Goal: Check status: Check status

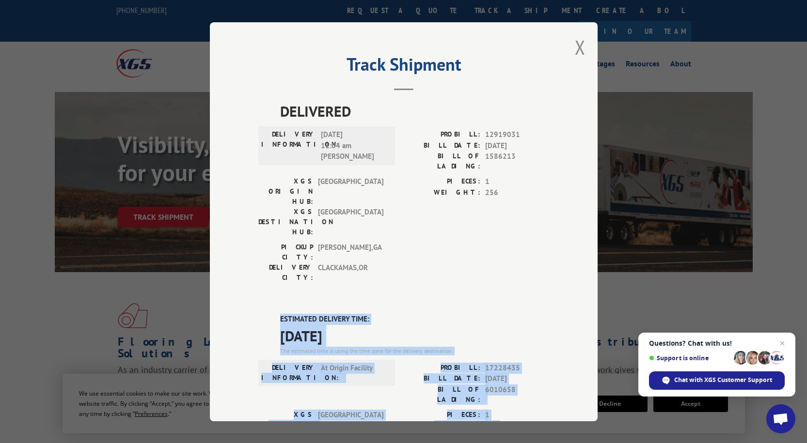
click at [783, 344] on span "Open chat" at bounding box center [782, 344] width 12 height 12
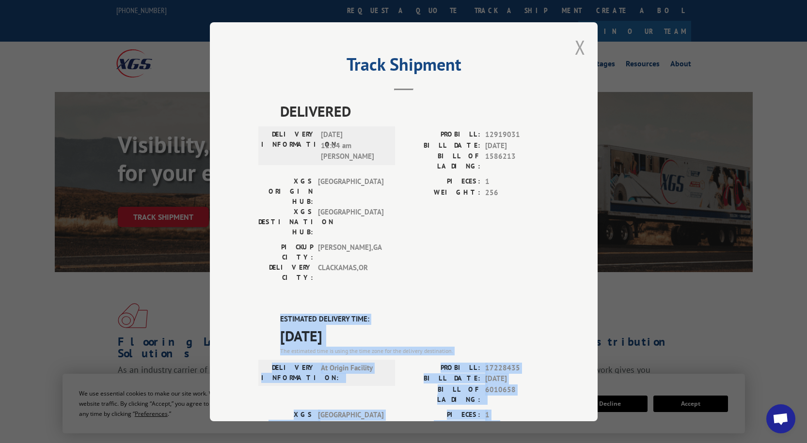
click at [580, 47] on button "Close modal" at bounding box center [580, 47] width 11 height 26
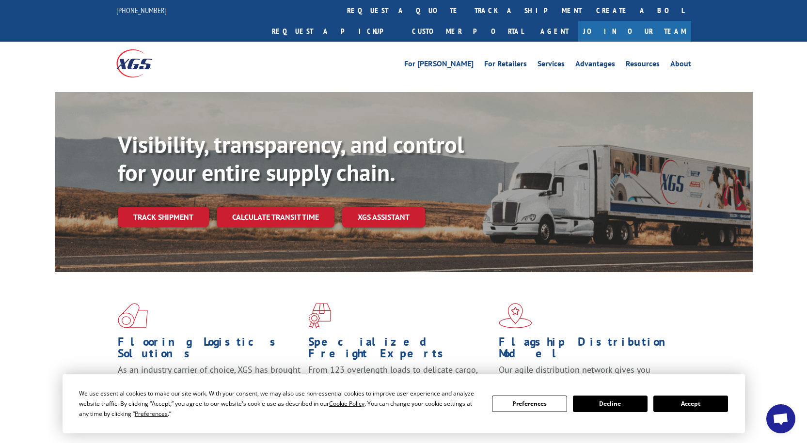
click at [692, 406] on button "Accept" at bounding box center [690, 404] width 75 height 16
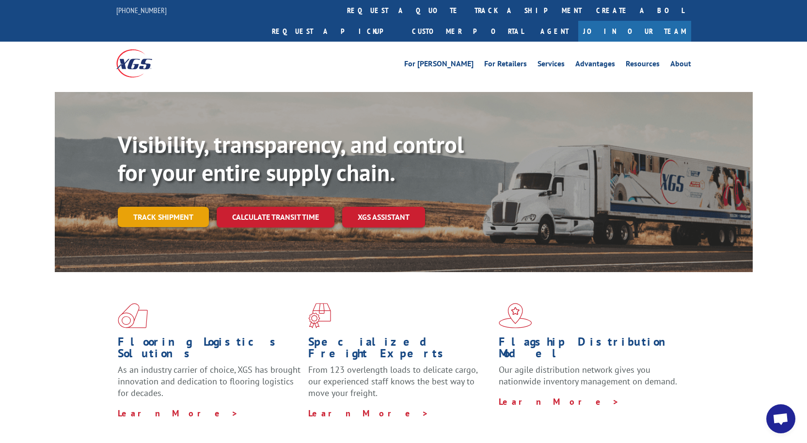
click at [169, 207] on link "Track shipment" at bounding box center [163, 217] width 91 height 20
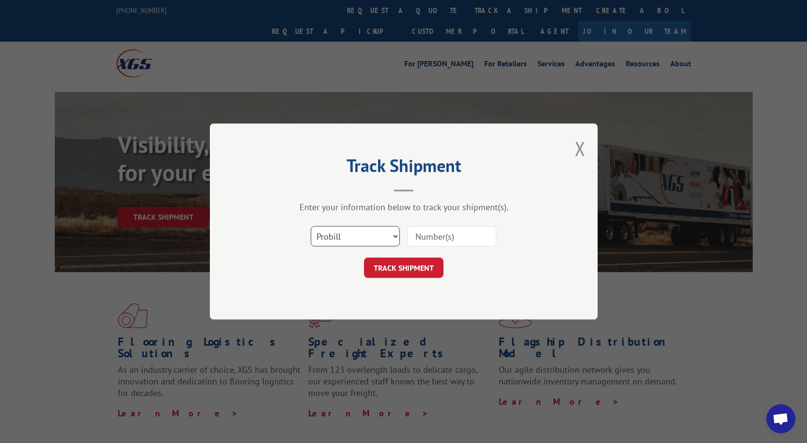
click at [378, 237] on select "Select category... Probill BOL PO" at bounding box center [355, 236] width 89 height 20
select select "po"
click at [311, 226] on select "Select category... Probill BOL PO" at bounding box center [355, 236] width 89 height 20
drag, startPoint x: 439, startPoint y: 225, endPoint x: 443, endPoint y: 231, distance: 7.9
click at [440, 225] on div "Select category... Probill BOL PO" at bounding box center [403, 237] width 291 height 32
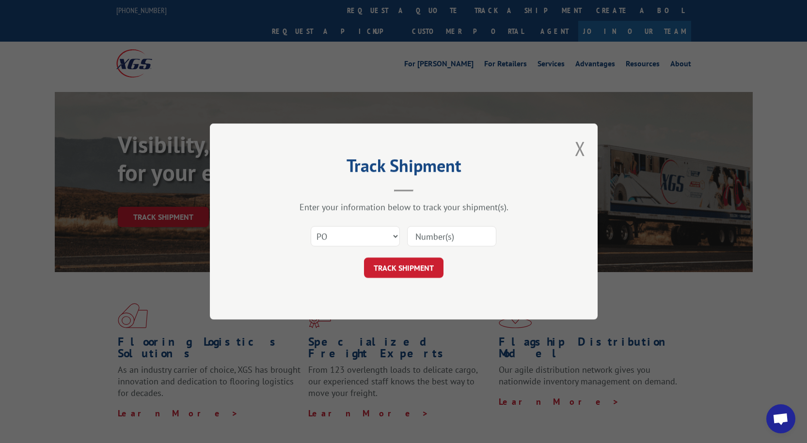
click at [444, 233] on input at bounding box center [451, 236] width 89 height 20
paste input "#01533162"
click at [418, 237] on input "#01533162" at bounding box center [451, 236] width 89 height 20
type input "01533162"
click at [405, 268] on button "TRACK SHIPMENT" at bounding box center [403, 268] width 79 height 20
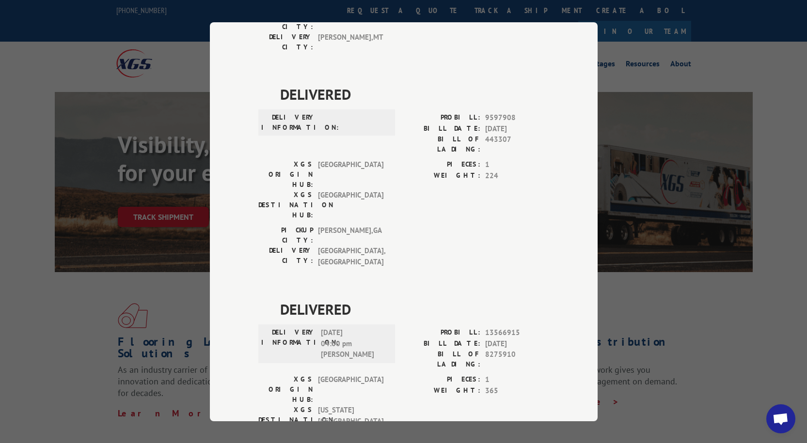
scroll to position [436, 0]
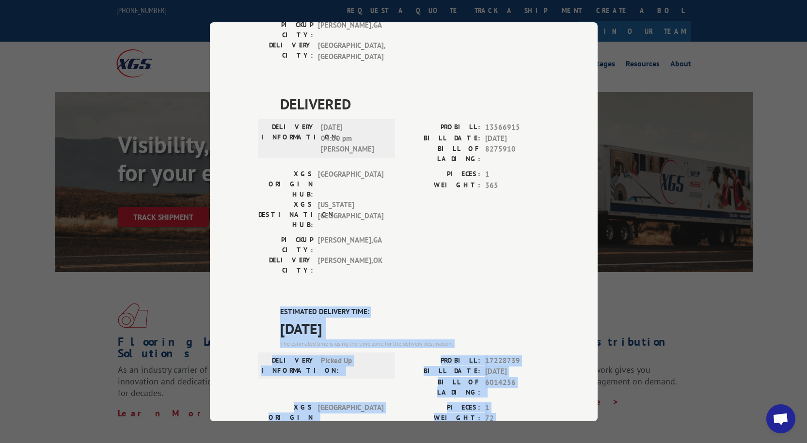
drag, startPoint x: 366, startPoint y: 269, endPoint x: 268, endPoint y: 141, distance: 161.9
copy div "ESTIMATED DELIVERY TIME: [DATE] The estimated time is using the time zone for t…"
